Goal: Information Seeking & Learning: Learn about a topic

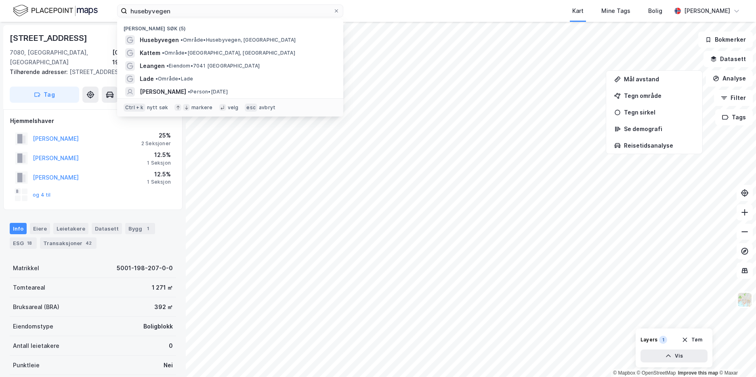
click at [110, 10] on div "husebyvegen Nylige søk (5) Husebyvegen • Område • [GEOGRAPHIC_DATA], [GEOGRAPHI…" at bounding box center [378, 11] width 756 height 22
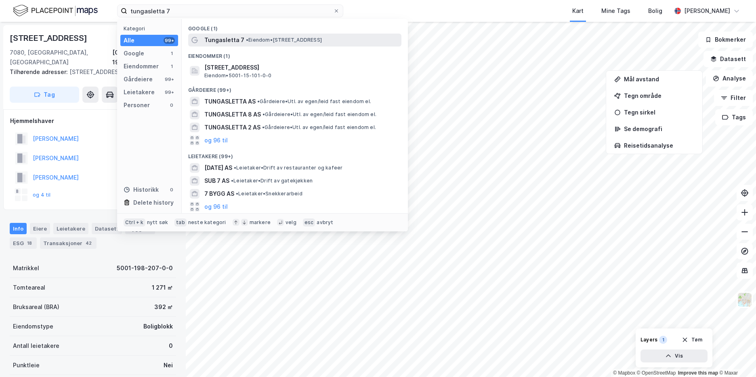
click at [232, 42] on span "Tungasletta 7" at bounding box center [224, 40] width 40 height 10
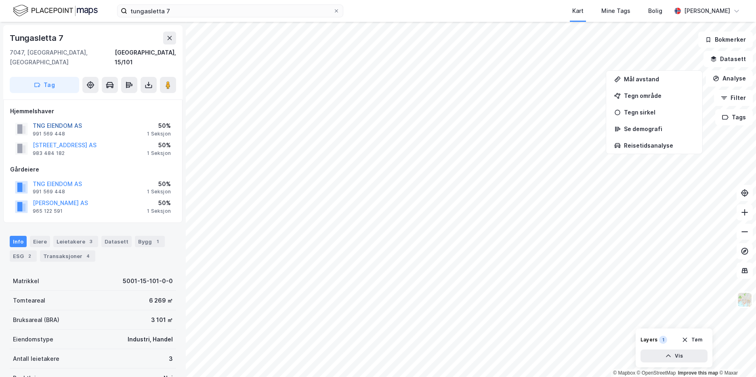
click at [0, 0] on button "TNG EIENDOM AS" at bounding box center [0, 0] width 0 height 0
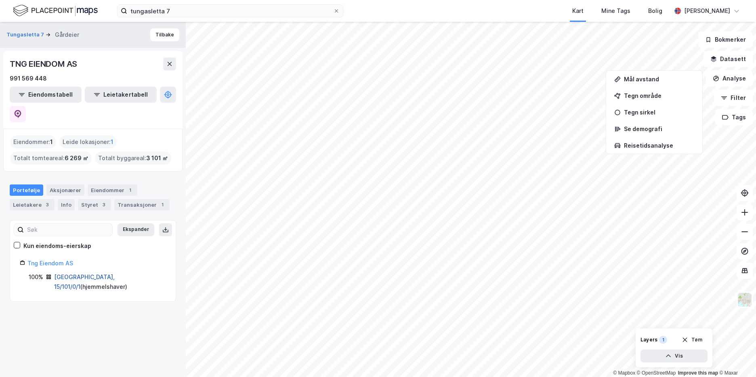
click at [78, 273] on link "[GEOGRAPHIC_DATA], 15/101/0/1" at bounding box center [84, 281] width 61 height 17
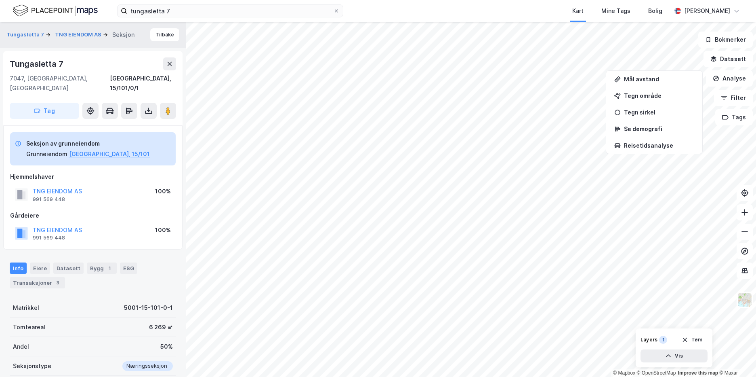
scroll to position [0, 0]
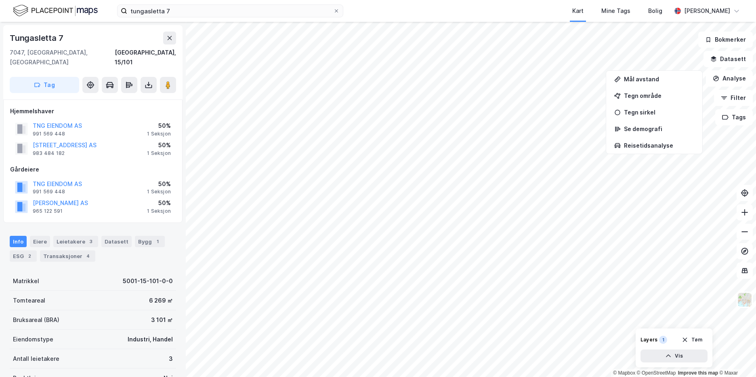
scroll to position [0, 0]
click at [36, 235] on div "Eiere" at bounding box center [40, 240] width 20 height 11
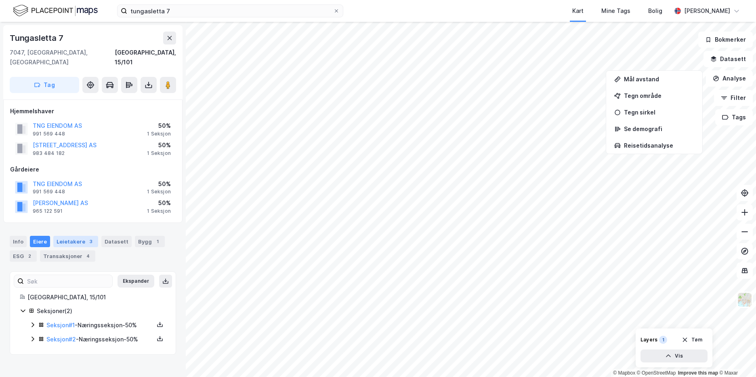
click at [57, 236] on div "Leietakere 3" at bounding box center [75, 241] width 45 height 11
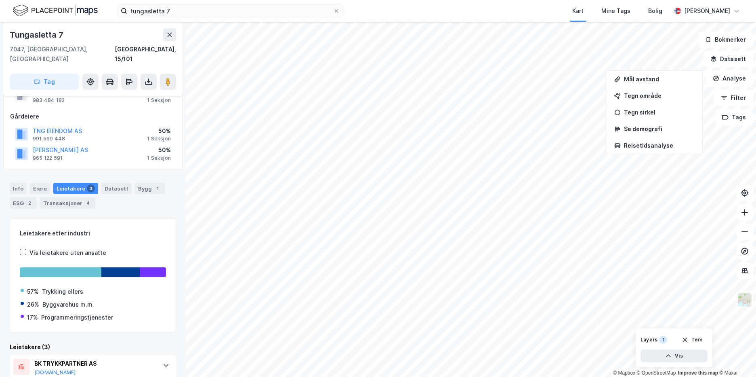
scroll to position [41, 0]
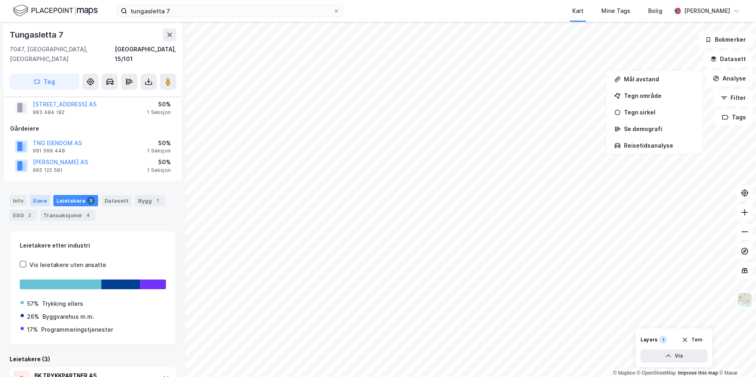
click at [39, 195] on div "Eiere" at bounding box center [40, 200] width 20 height 11
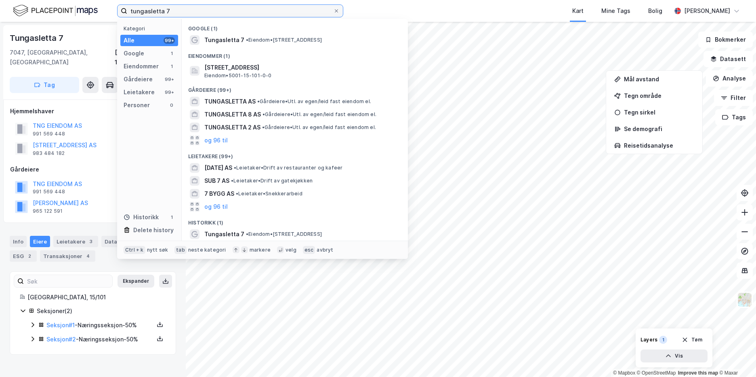
drag, startPoint x: 176, startPoint y: 11, endPoint x: 110, endPoint y: 13, distance: 65.9
click at [110, 13] on div "tungasletta 7 Kategori Alle 99+ Google 1 Eiendommer 1 Gårdeiere 99+ Leietakere …" at bounding box center [378, 11] width 756 height 22
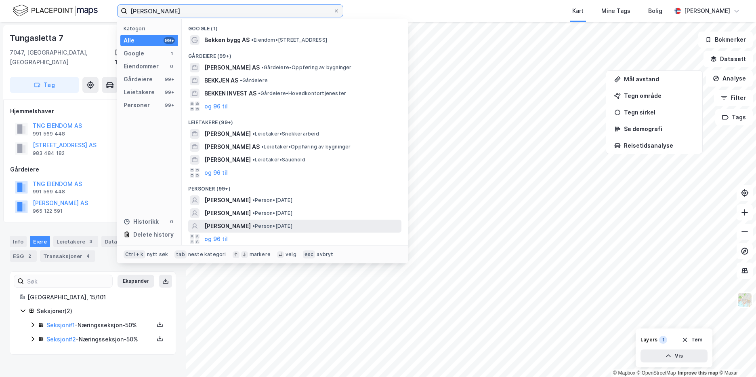
type input "[PERSON_NAME]"
click at [228, 224] on span "[PERSON_NAME]" at bounding box center [227, 226] width 46 height 10
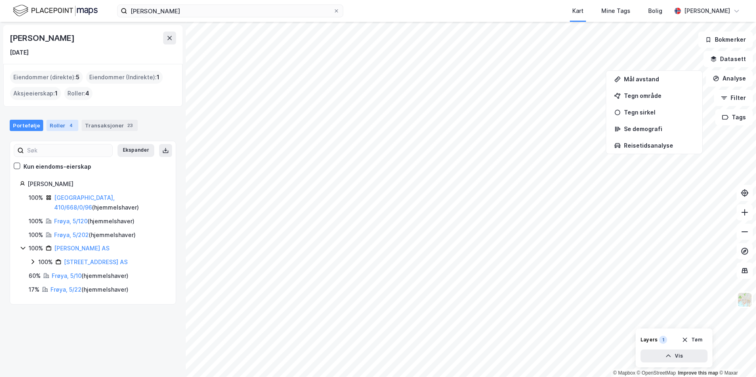
click at [58, 125] on div "Roller 4" at bounding box center [62, 125] width 32 height 11
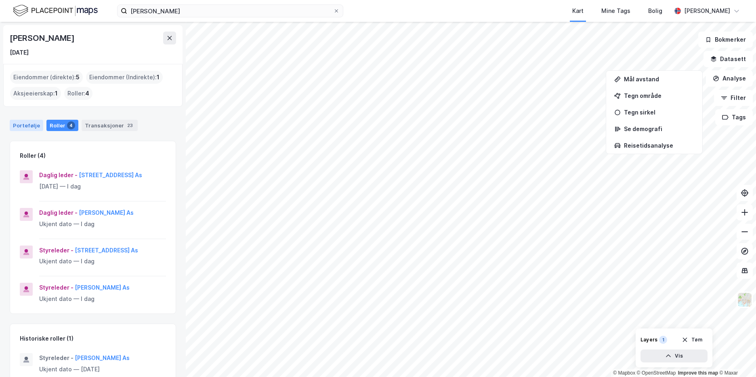
click at [23, 123] on div "Portefølje" at bounding box center [27, 125] width 34 height 11
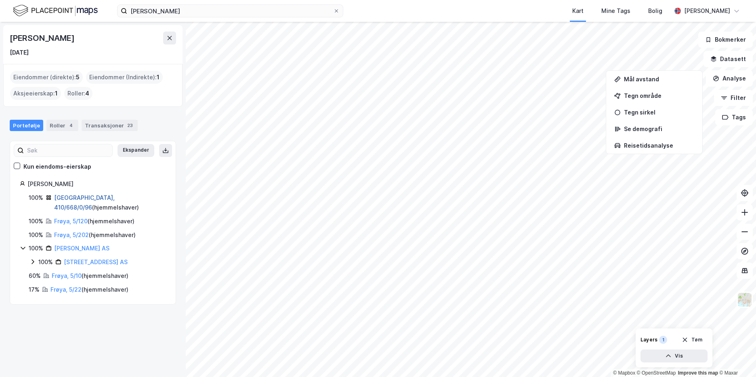
click at [62, 200] on link "[GEOGRAPHIC_DATA], 410/668/0/96" at bounding box center [84, 202] width 61 height 17
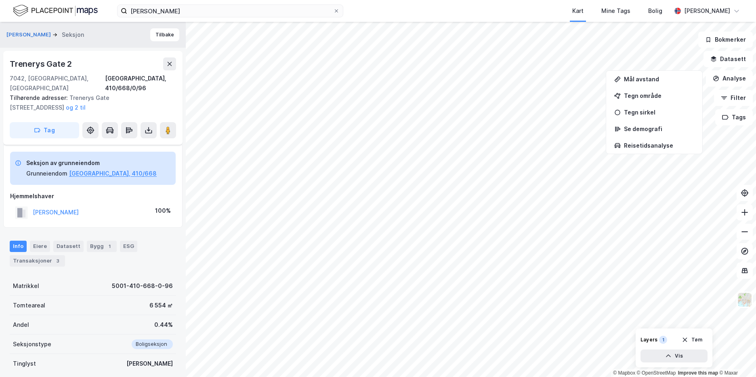
scroll to position [41, 0]
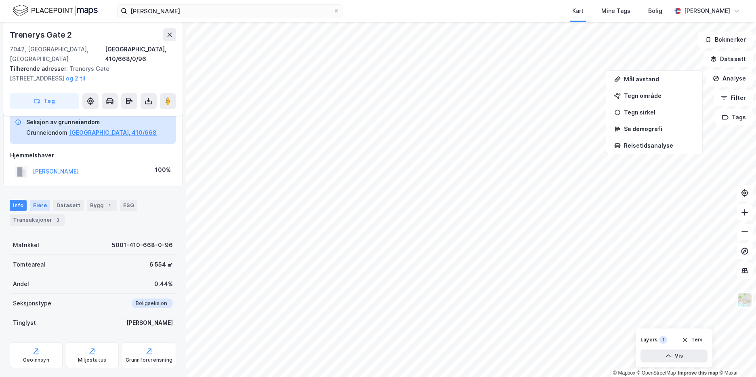
click at [36, 200] on div "Eiere" at bounding box center [40, 205] width 20 height 11
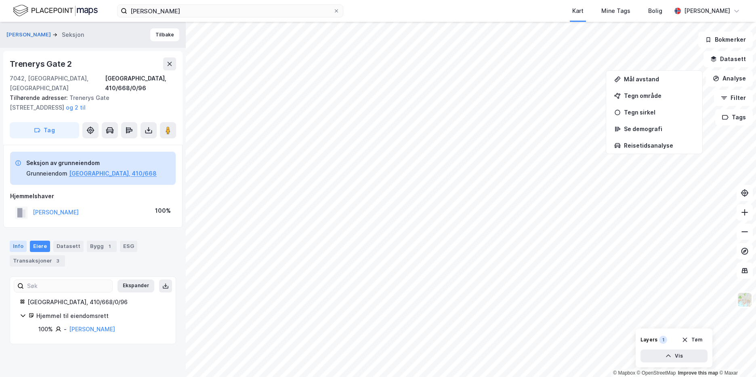
click at [15, 240] on div "Info" at bounding box center [18, 245] width 17 height 11
click at [84, 324] on div "[PERSON_NAME]" at bounding box center [92, 329] width 46 height 10
click at [84, 325] on link "[PERSON_NAME]" at bounding box center [92, 328] width 46 height 7
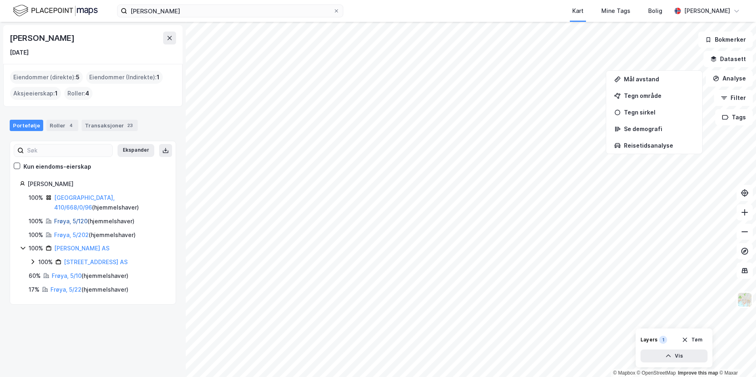
click at [77, 219] on link "Frøya, 5/120" at bounding box center [71, 220] width 34 height 7
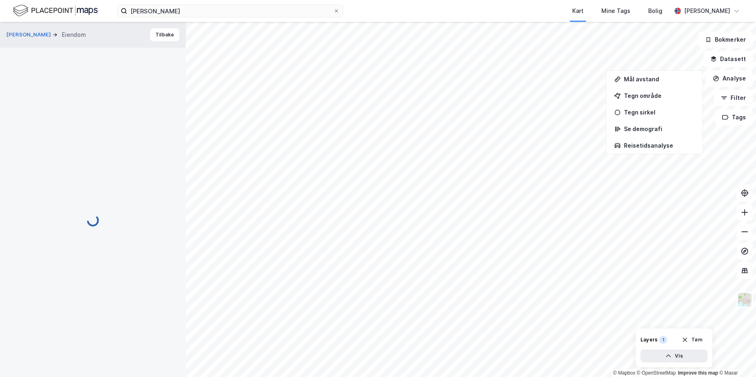
scroll to position [1, 0]
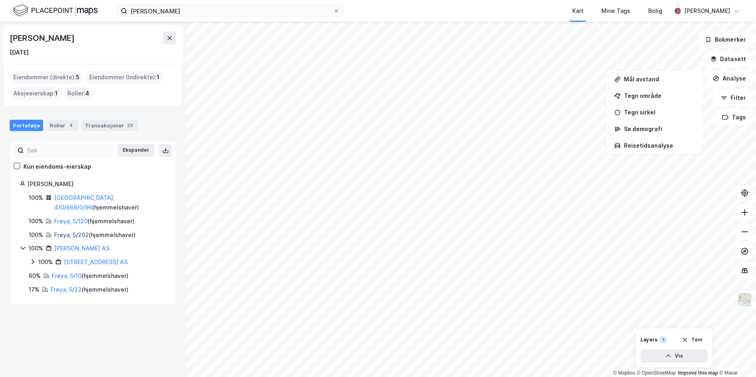
click at [64, 236] on link "Frøya, 5/202" at bounding box center [71, 234] width 35 height 7
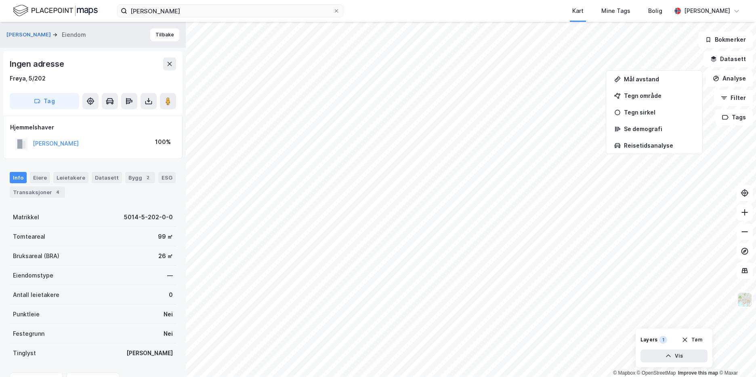
scroll to position [1, 0]
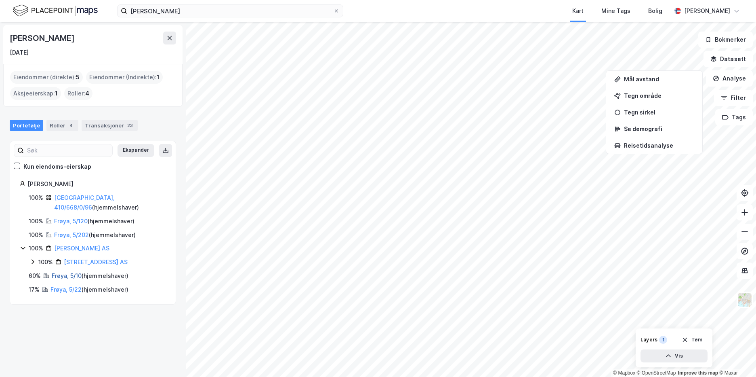
click at [69, 276] on link "Frøya, 5/10" at bounding box center [67, 275] width 30 height 7
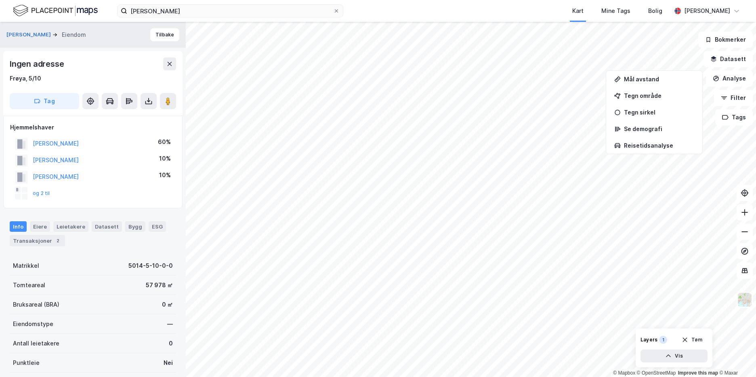
scroll to position [1, 0]
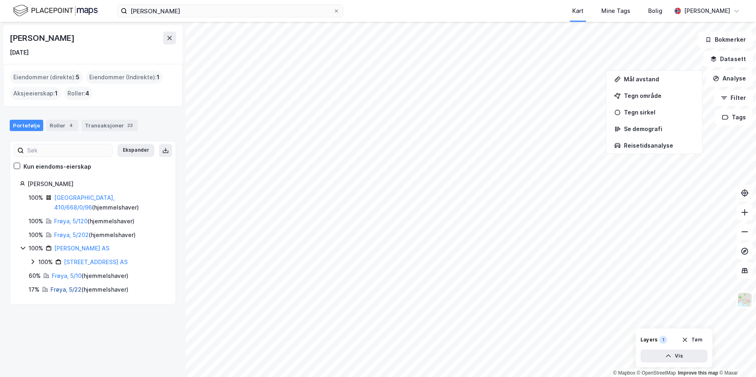
click at [67, 289] on link "Frøya, 5/22" at bounding box center [66, 289] width 31 height 7
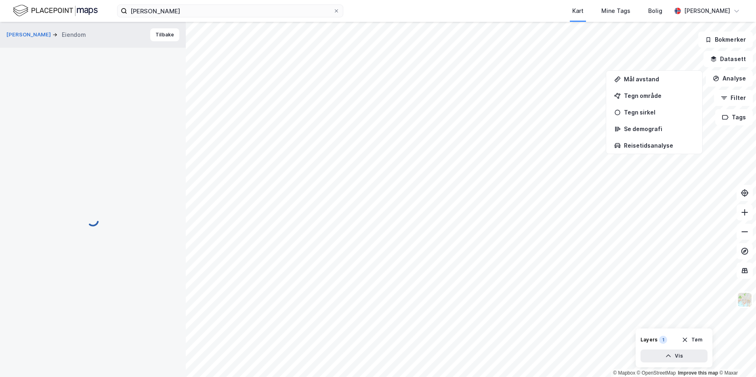
scroll to position [1, 0]
